Goal: Task Accomplishment & Management: Manage account settings

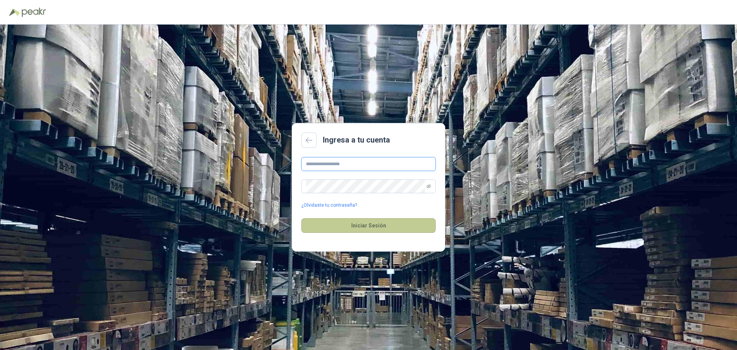
type input "**********"
click at [372, 228] on button "Iniciar Sesión" at bounding box center [368, 225] width 134 height 15
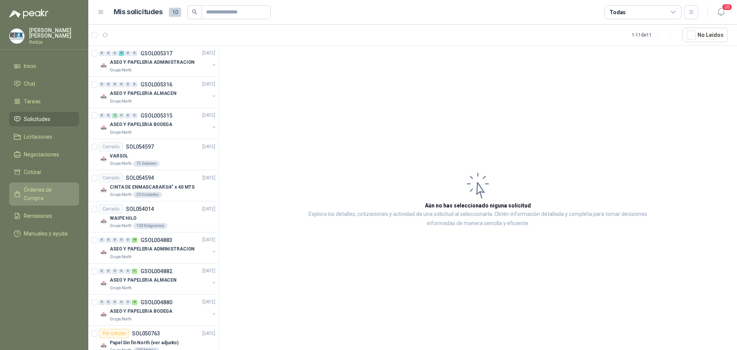
click at [38, 185] on span "Órdenes de Compra" at bounding box center [48, 193] width 48 height 17
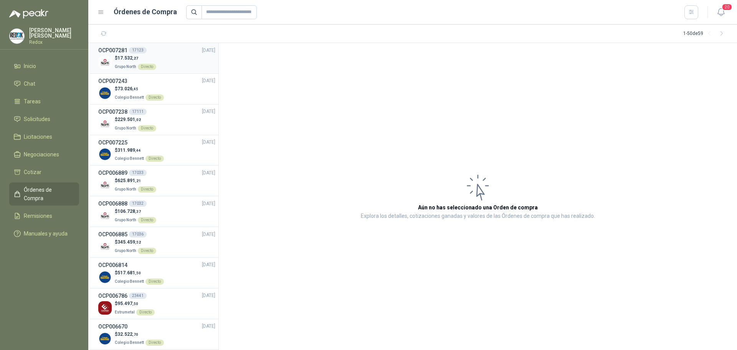
click at [125, 64] on span "Grupo North" at bounding box center [125, 66] width 21 height 4
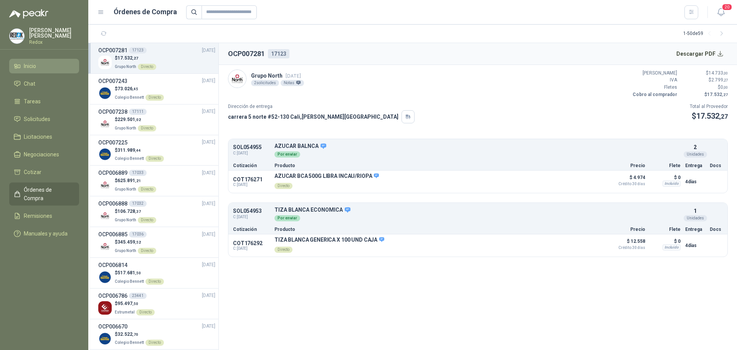
click at [31, 63] on span "Inicio" at bounding box center [30, 66] width 12 height 8
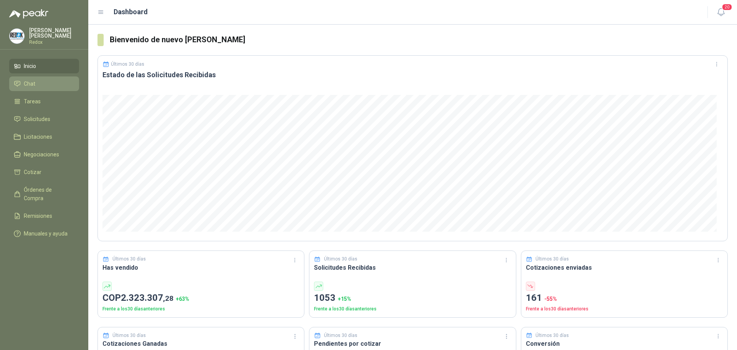
click at [35, 77] on link "Chat" at bounding box center [44, 83] width 70 height 15
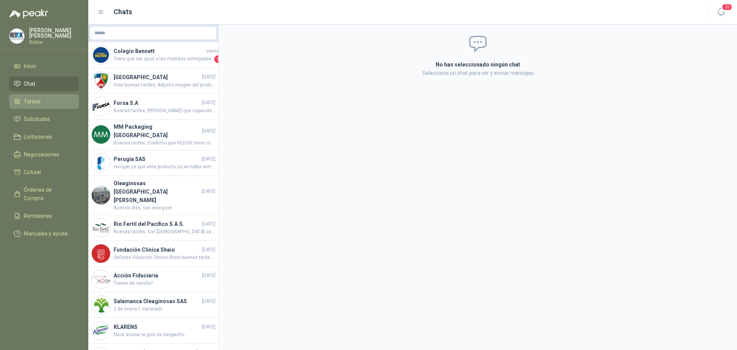
click at [30, 97] on span "Tareas" at bounding box center [32, 101] width 17 height 8
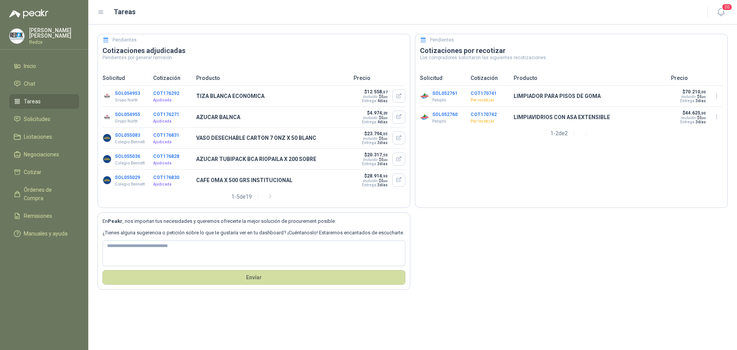
click at [39, 109] on ul "Inicio Chat Tareas Solicitudes Licitaciones Negociaciones Cotizar Órdenes de Co…" at bounding box center [44, 151] width 88 height 185
click at [39, 112] on link "Solicitudes" at bounding box center [44, 119] width 70 height 15
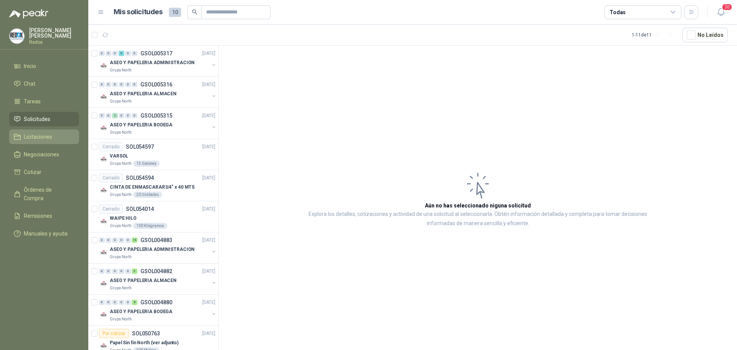
click at [36, 132] on span "Licitaciones" at bounding box center [38, 136] width 28 height 8
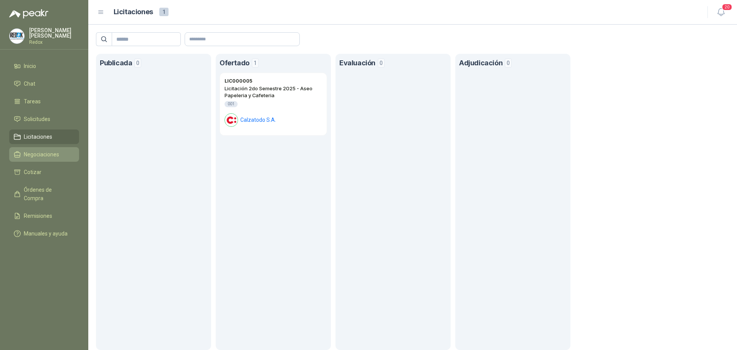
click at [37, 150] on span "Negociaciones" at bounding box center [41, 154] width 35 height 8
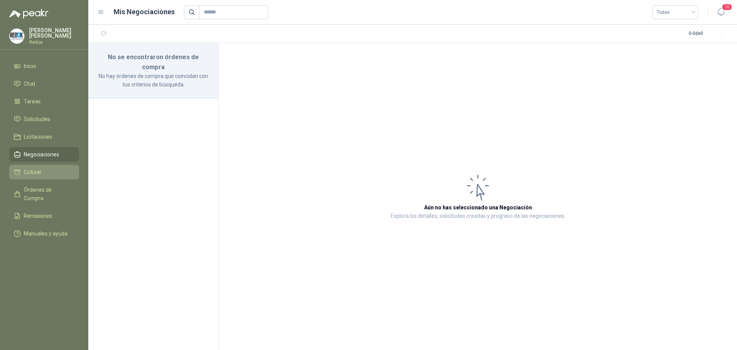
click at [34, 170] on span "Cotizar" at bounding box center [33, 172] width 18 height 8
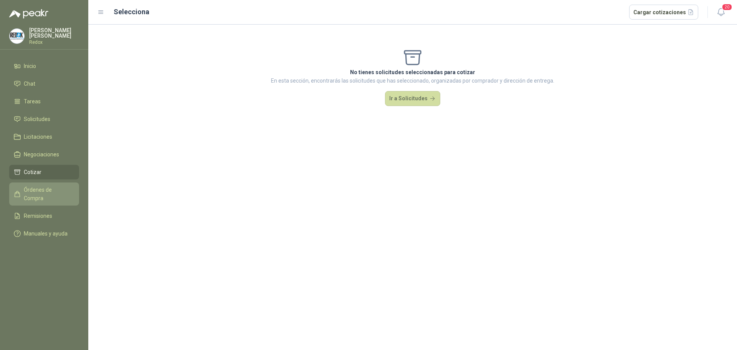
click at [43, 186] on span "Órdenes de Compra" at bounding box center [48, 193] width 48 height 17
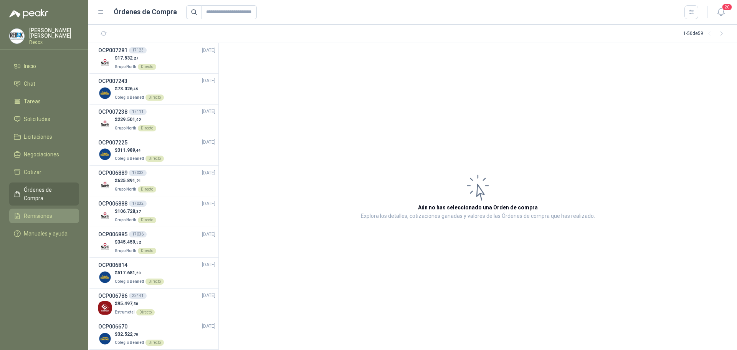
click at [44, 211] on span "Remisiones" at bounding box center [38, 215] width 28 height 8
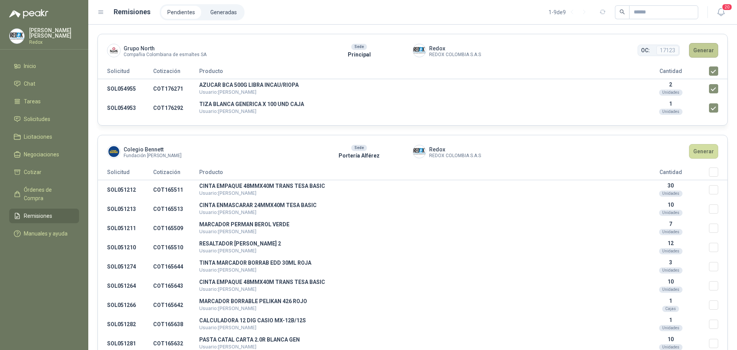
click at [692, 51] on button "Generar" at bounding box center [703, 50] width 29 height 15
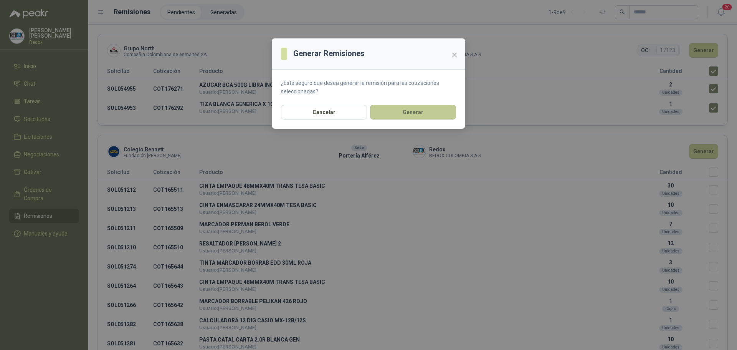
click at [402, 110] on button "Generar" at bounding box center [413, 112] width 86 height 15
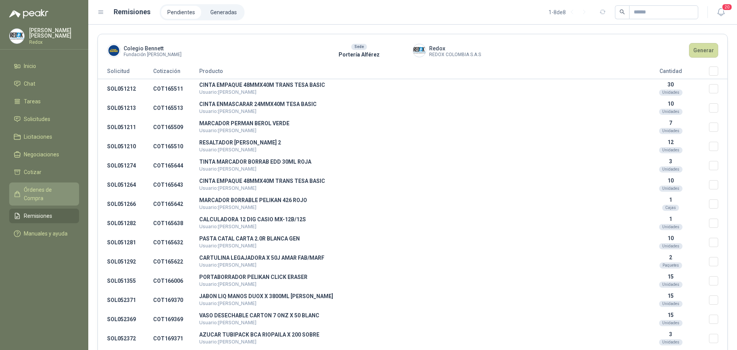
click at [38, 186] on span "Órdenes de Compra" at bounding box center [48, 193] width 48 height 17
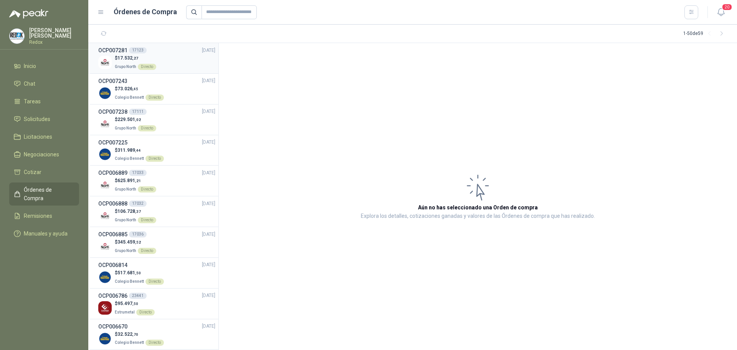
click at [140, 62] on p "Grupo North Directo" at bounding box center [135, 66] width 41 height 8
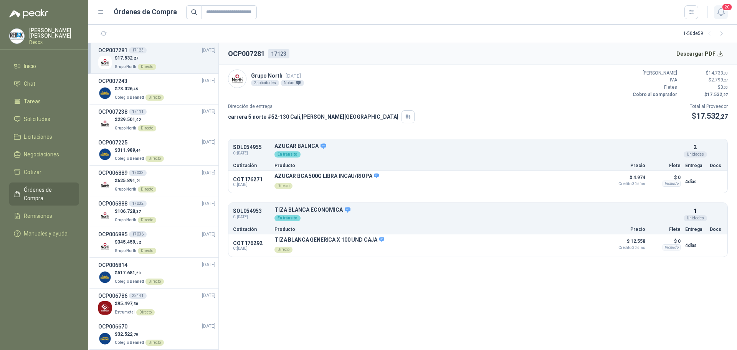
click at [730, 5] on span "20" at bounding box center [726, 6] width 11 height 7
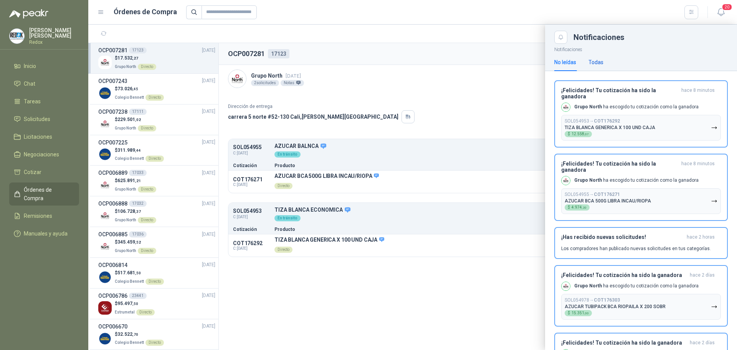
click at [593, 62] on div "Todas" at bounding box center [595, 62] width 15 height 8
click at [569, 61] on div "No leídas" at bounding box center [565, 62] width 22 height 8
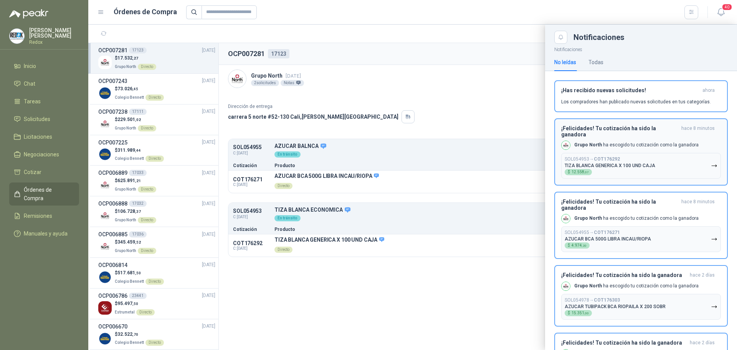
click at [631, 163] on p "TIZA BLANCA GENERICA X 100 UND CAJA" at bounding box center [609, 165] width 91 height 5
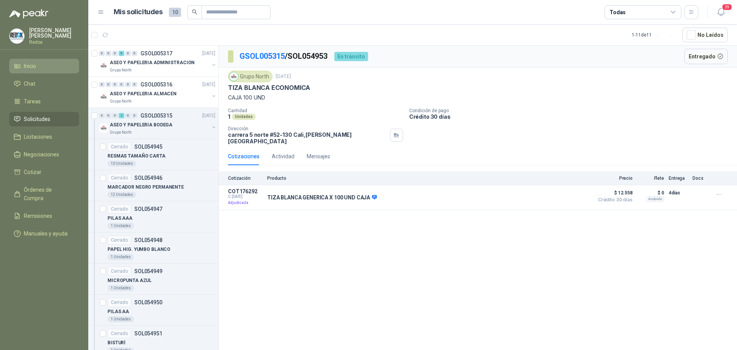
click at [26, 65] on span "Inicio" at bounding box center [30, 66] width 12 height 8
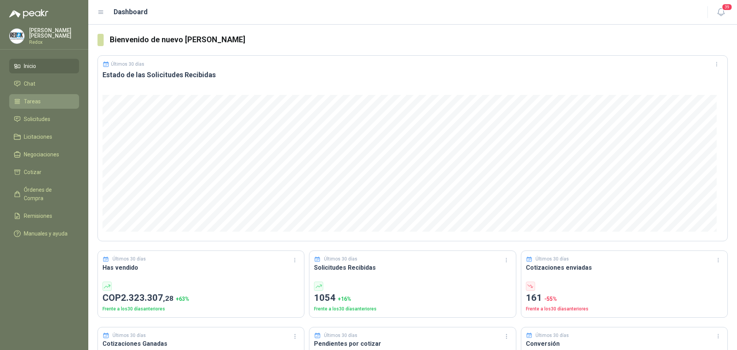
click at [33, 97] on span "Tareas" at bounding box center [32, 101] width 17 height 8
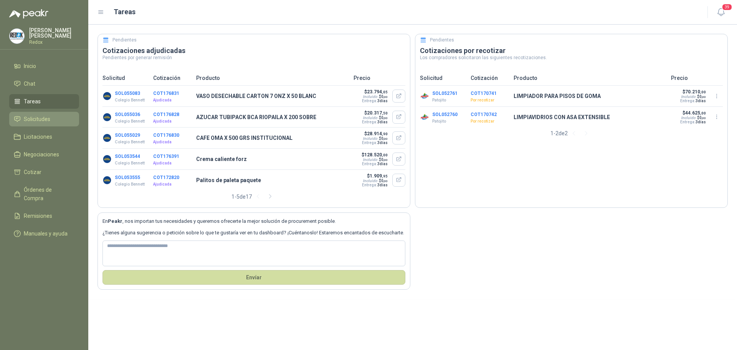
click at [50, 116] on span "Solicitudes" at bounding box center [37, 119] width 26 height 8
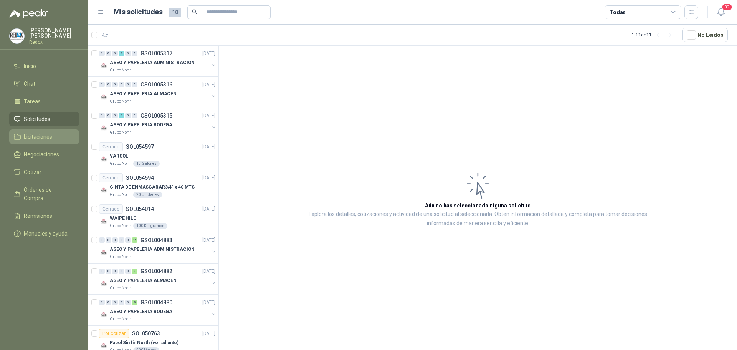
click at [49, 132] on span "Licitaciones" at bounding box center [38, 136] width 28 height 8
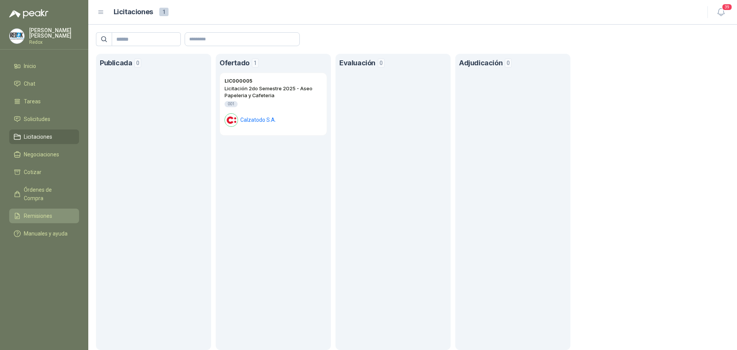
click at [39, 208] on link "Remisiones" at bounding box center [44, 215] width 70 height 15
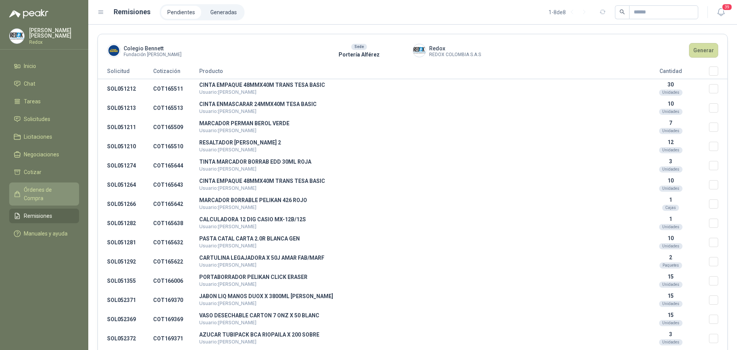
click at [37, 183] on link "Órdenes de Compra" at bounding box center [44, 193] width 70 height 23
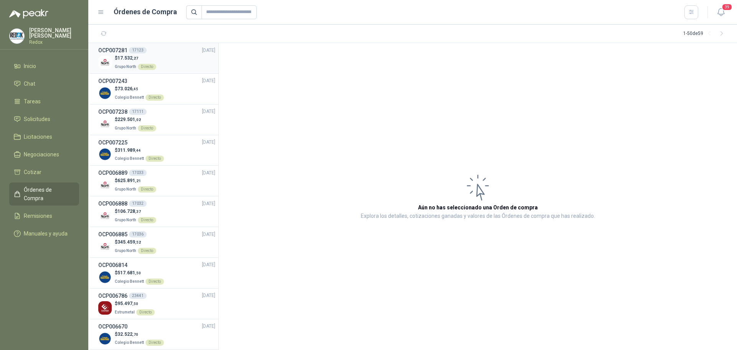
click at [139, 62] on p "Grupo North Directo" at bounding box center [135, 66] width 41 height 8
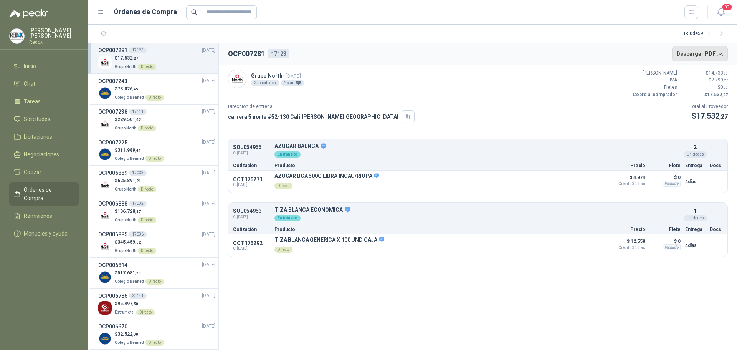
click at [702, 56] on button "Descargar PDF" at bounding box center [700, 53] width 56 height 15
click at [138, 121] on span ",02" at bounding box center [138, 119] width 6 height 4
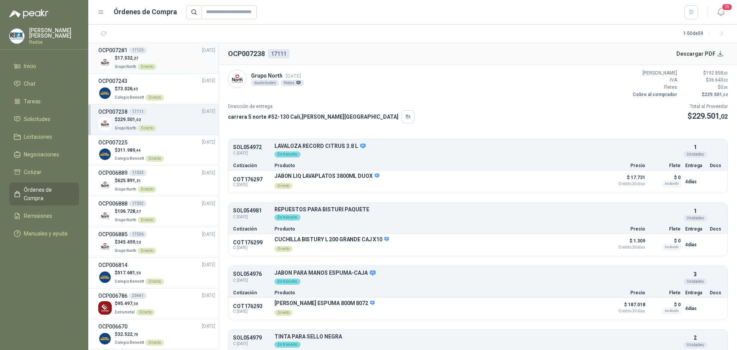
click at [127, 59] on span "17.532 ,27" at bounding box center [127, 57] width 21 height 5
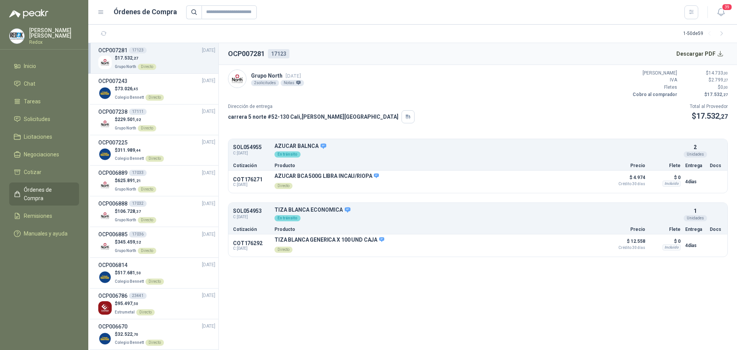
click at [36, 32] on p "[PERSON_NAME]" at bounding box center [54, 33] width 50 height 11
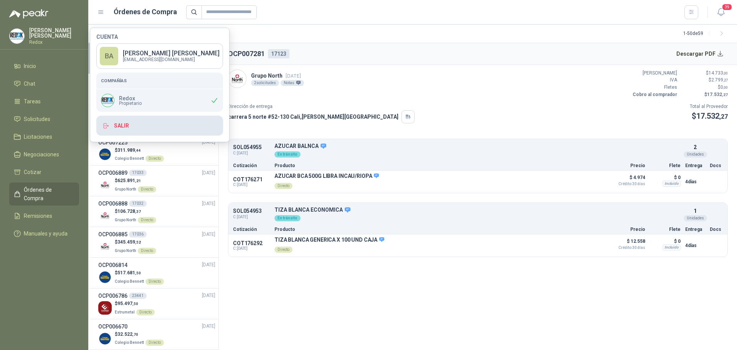
click at [125, 128] on button "Salir" at bounding box center [159, 125] width 127 height 20
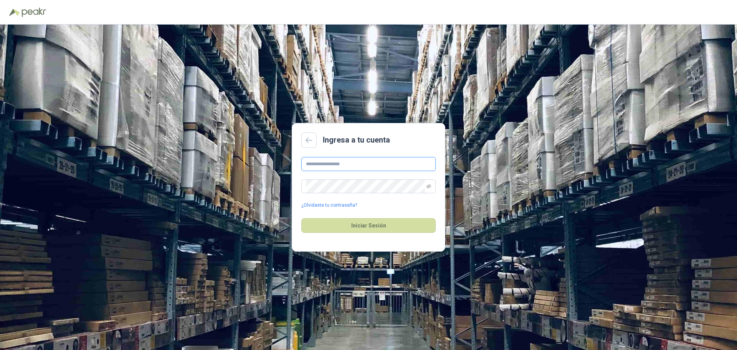
type input "**********"
